Goal: Book appointment/travel/reservation

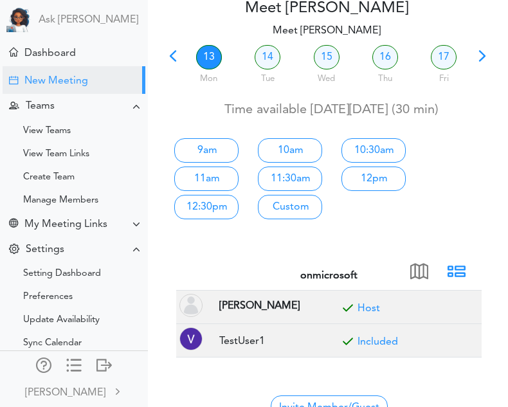
scroll to position [71, 0]
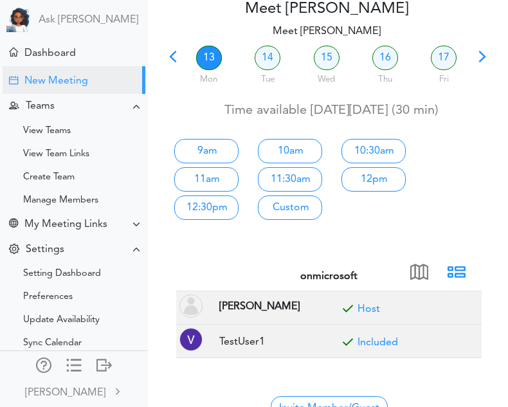
click at [441, 164] on div "9am 10am 10:30am 11am 11:30am 12pm 12:30pm Custom" at bounding box center [326, 177] width 344 height 90
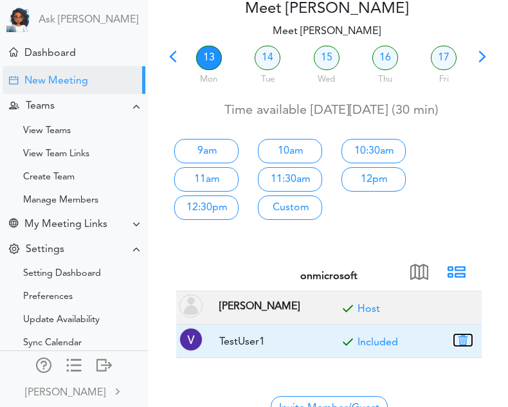
click at [464, 343] on button "button" at bounding box center [463, 340] width 18 height 12
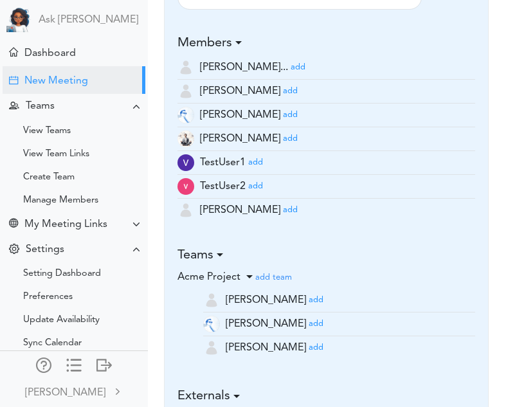
scroll to position [857, 0]
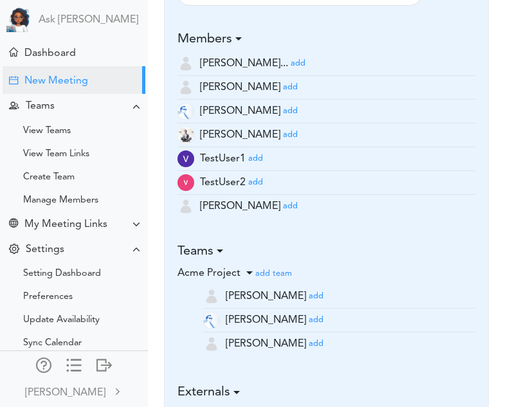
click at [283, 208] on small "add" at bounding box center [290, 206] width 15 height 8
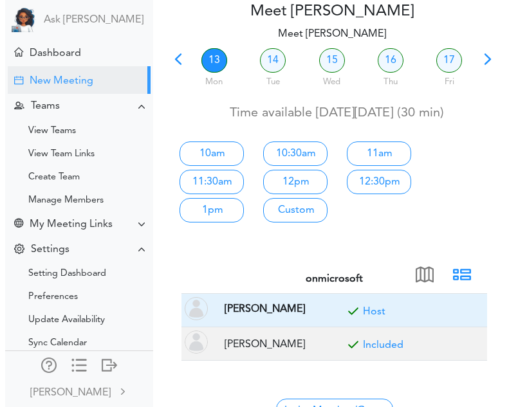
scroll to position [68, 0]
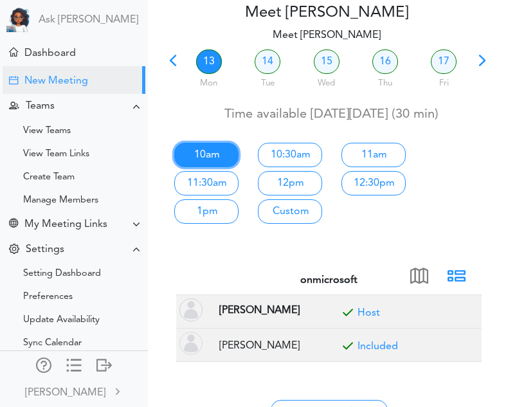
click at [214, 144] on link "10am" at bounding box center [206, 155] width 64 height 24
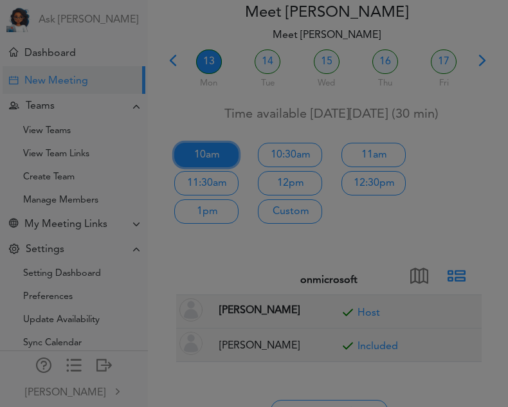
type input "Meet [PERSON_NAME]"
type input "[URL][DOMAIN_NAME]"
type input "[DATE]T10:00"
type input "[DATE]T10:30"
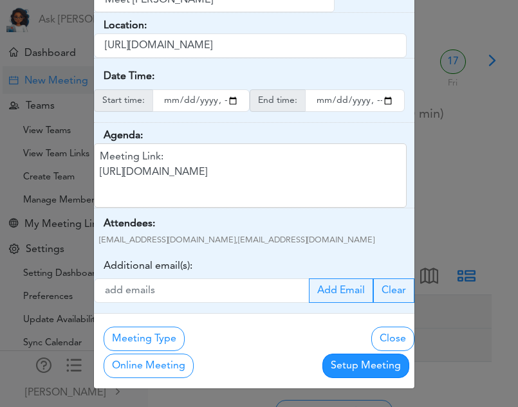
scroll to position [0, 0]
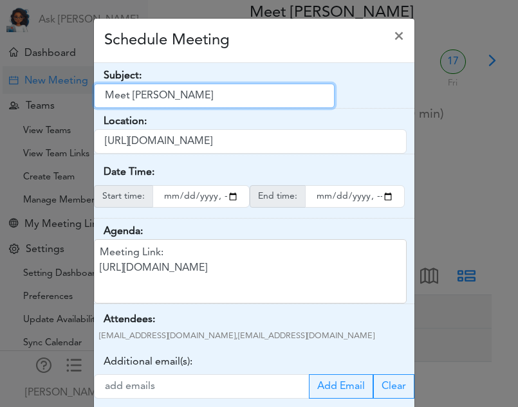
drag, startPoint x: 181, startPoint y: 95, endPoint x: 46, endPoint y: 93, distance: 135.1
click at [46, 93] on div "Schedule Meeting × Your Name: (required) [PERSON_NAME] Email: (required) [EMAIL…" at bounding box center [259, 203] width 518 height 407
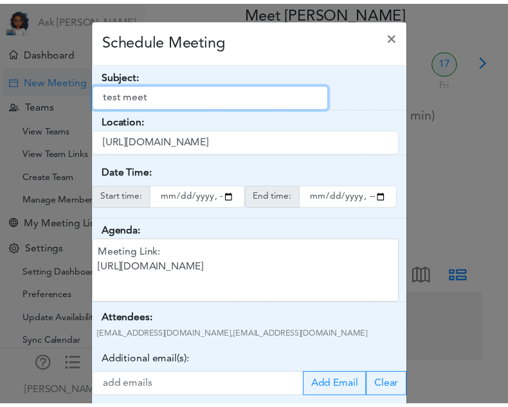
scroll to position [96, 0]
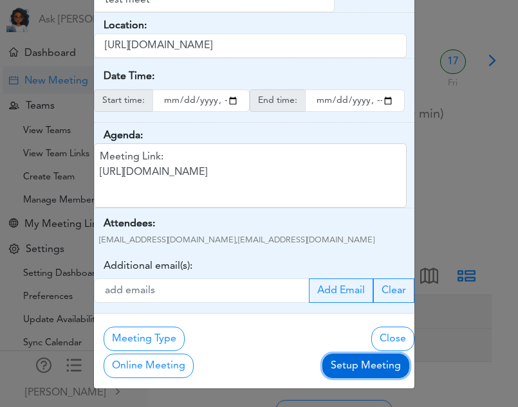
click at [336, 361] on button "Setup Meeting" at bounding box center [365, 366] width 87 height 24
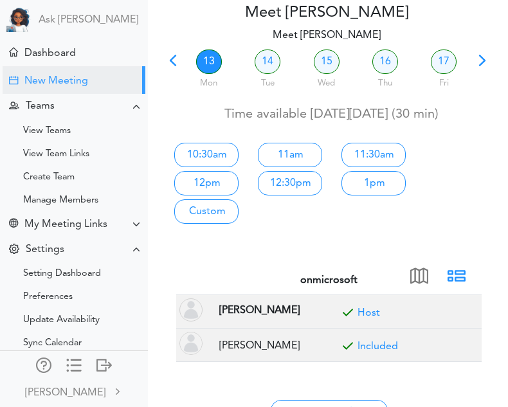
click at [166, 56] on span at bounding box center [173, 65] width 18 height 18
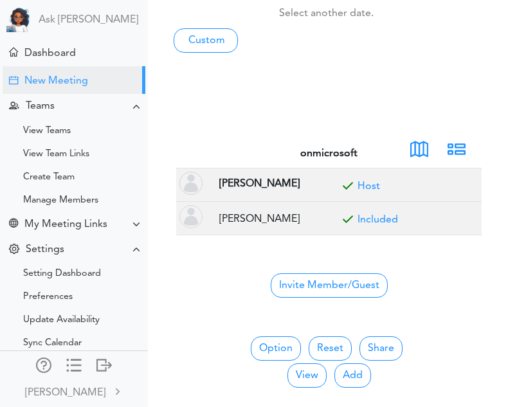
scroll to position [197, 0]
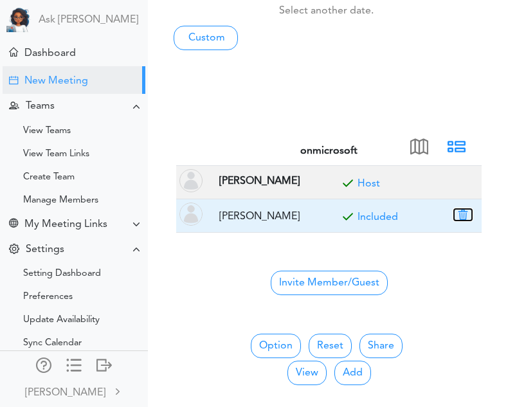
click at [461, 212] on button "button" at bounding box center [463, 215] width 18 height 12
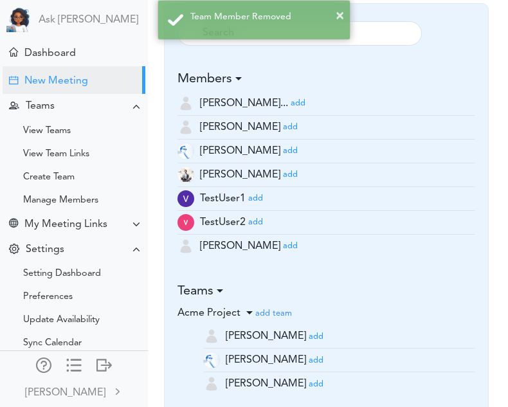
scroll to position [765, 0]
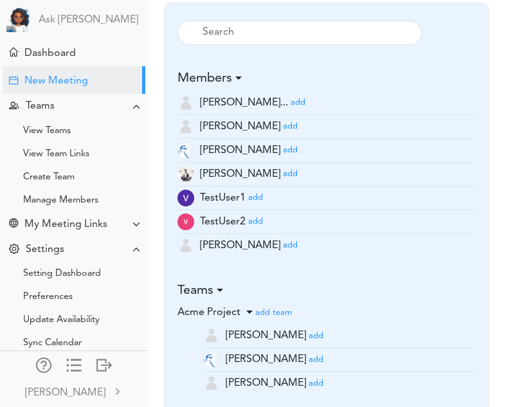
click at [255, 199] on small "add" at bounding box center [255, 198] width 15 height 8
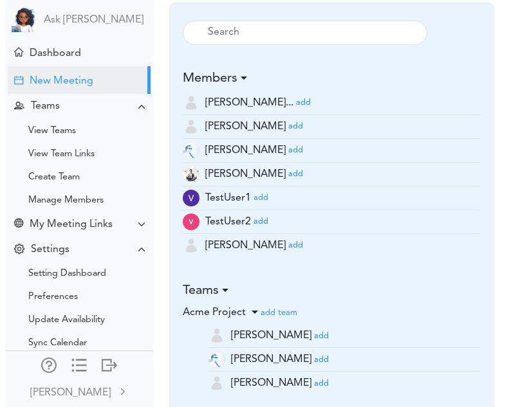
scroll to position [0, 0]
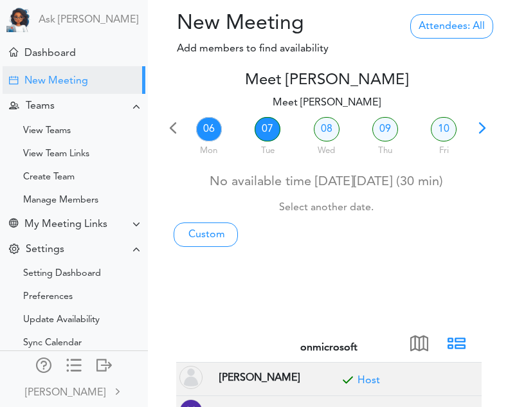
click at [264, 130] on link "07" at bounding box center [268, 129] width 26 height 24
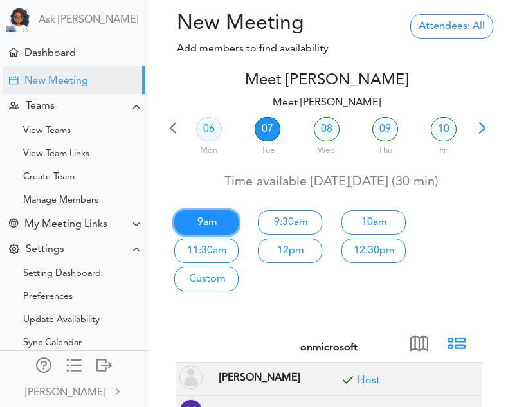
click at [206, 221] on link "9am" at bounding box center [206, 222] width 64 height 24
type input "Meet [PERSON_NAME]"
type input "[URL][DOMAIN_NAME]"
type input "[DATE]T09:00"
type input "[DATE]T09:30"
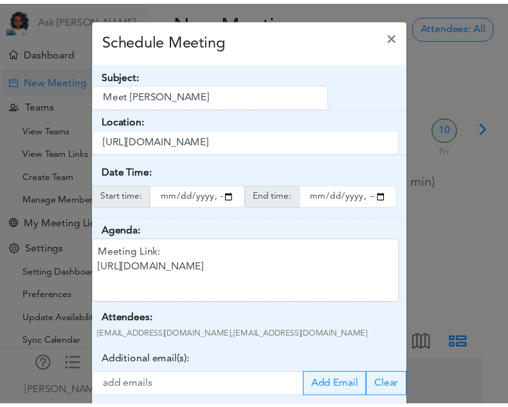
scroll to position [96, 0]
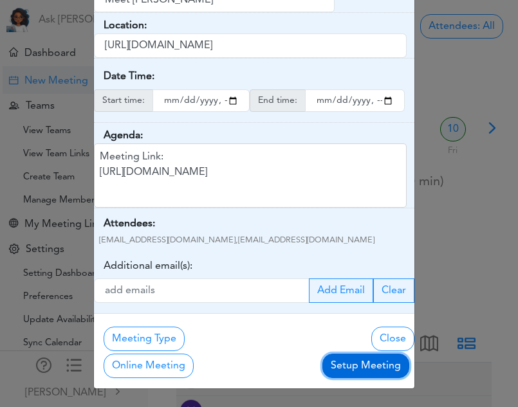
click at [327, 358] on button "Setup Meeting" at bounding box center [365, 366] width 87 height 24
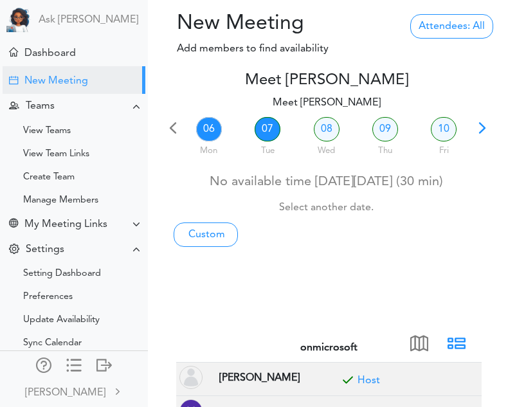
click at [261, 128] on link "07" at bounding box center [268, 129] width 26 height 24
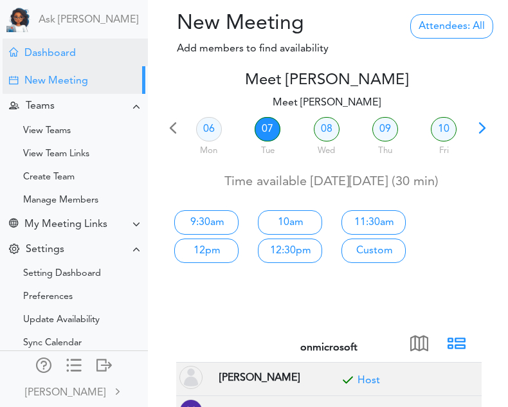
click at [71, 48] on div "Dashboard" at bounding box center [49, 54] width 51 height 12
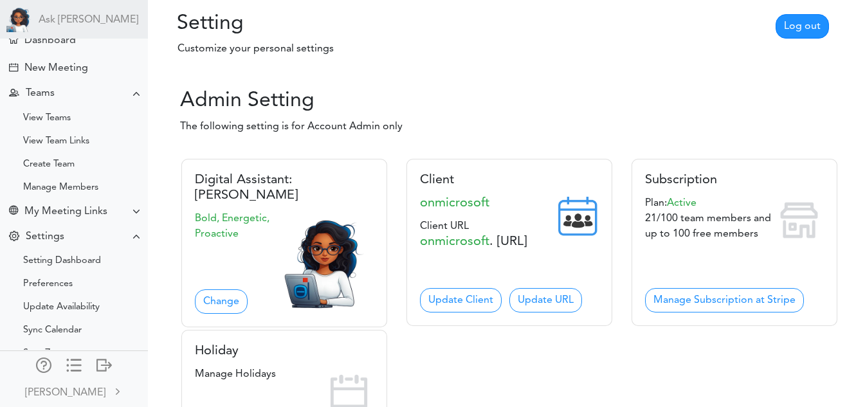
scroll to position [12, 0]
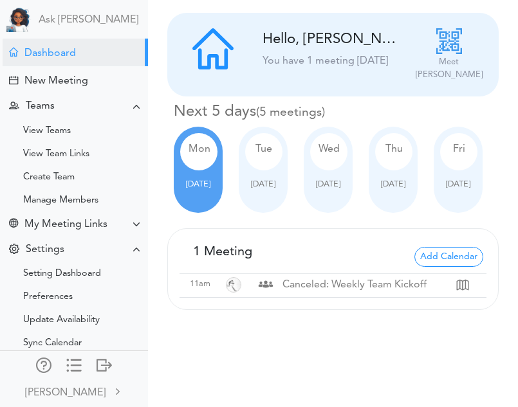
click at [281, 179] on div "Tue Oct 07" at bounding box center [263, 170] width 49 height 86
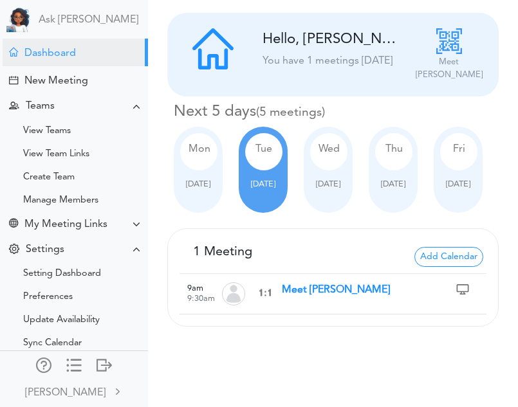
click at [318, 288] on strong "Meet [PERSON_NAME]" at bounding box center [336, 290] width 108 height 10
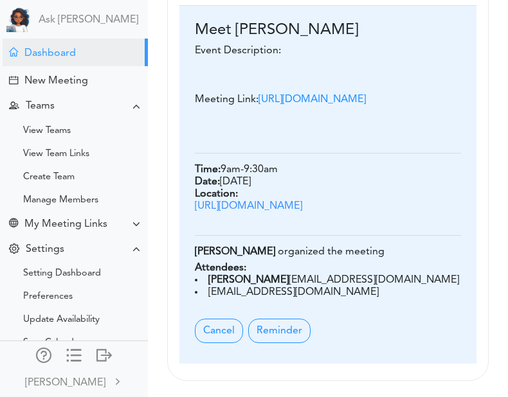
scroll to position [446, 0]
